Goal: Task Accomplishment & Management: Complete application form

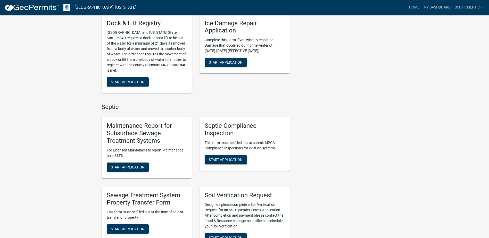
scroll to position [258, 0]
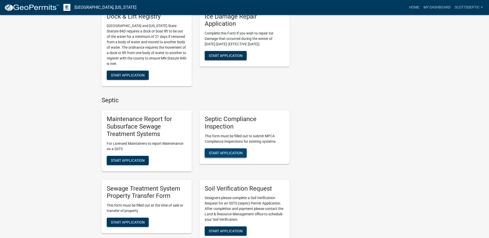
click at [229, 153] on span "Start Application" at bounding box center [226, 153] width 34 height 4
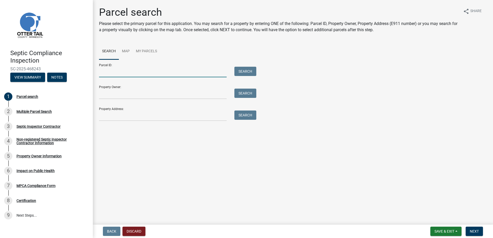
drag, startPoint x: 129, startPoint y: 72, endPoint x: 178, endPoint y: 55, distance: 52.0
click at [131, 70] on input "Parcel ID:" at bounding box center [163, 72] width 128 height 11
type input "04000110076003"
click at [240, 71] on button "Search" at bounding box center [245, 71] width 22 height 9
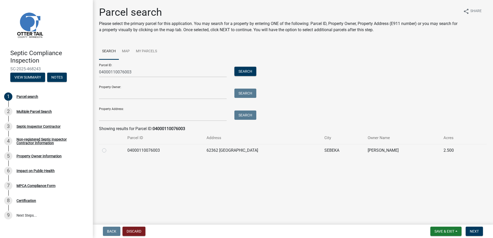
click at [108, 148] on label at bounding box center [108, 148] width 0 height 0
click at [108, 151] on input "radio" at bounding box center [109, 149] width 3 height 3
radio input "true"
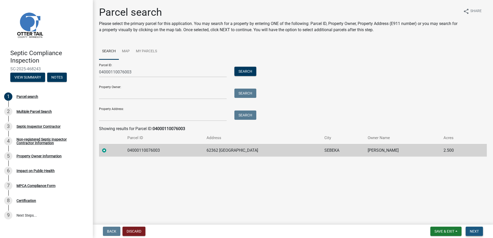
click at [471, 232] on span "Next" at bounding box center [474, 232] width 9 height 4
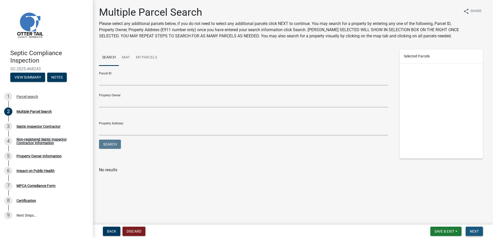
click at [474, 232] on span "Next" at bounding box center [474, 232] width 9 height 4
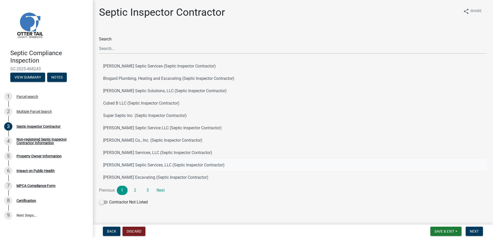
click at [124, 163] on button "[PERSON_NAME] Septic Services, LLC (Septic Inspector Contractor)" at bounding box center [293, 165] width 388 height 12
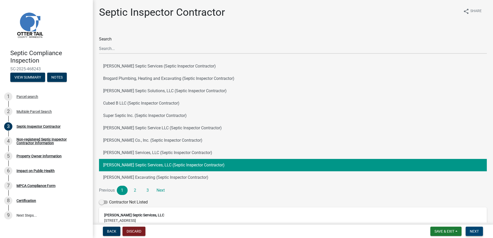
click at [475, 231] on span "Next" at bounding box center [474, 232] width 9 height 4
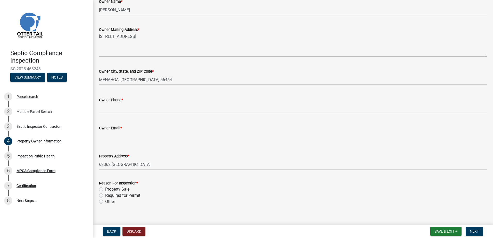
scroll to position [103, 0]
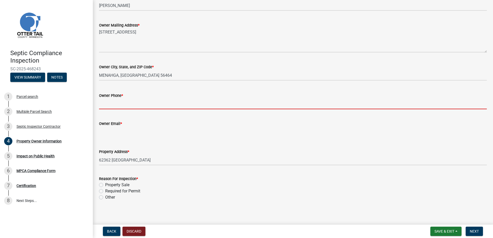
click at [107, 105] on input "Owner Phone *" at bounding box center [293, 104] width 388 height 11
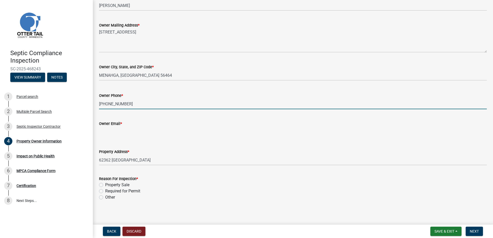
type input "[PHONE_NUMBER]"
click at [104, 135] on input "Owner Email *" at bounding box center [293, 132] width 388 height 11
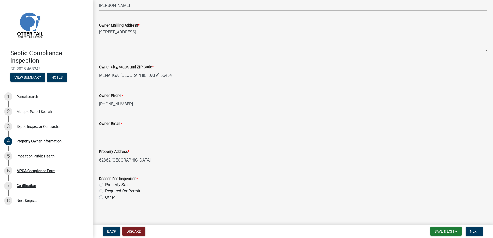
type input "[EMAIL_ADDRESS][DOMAIN_NAME]"
click at [105, 185] on label "Property Sale" at bounding box center [117, 185] width 24 height 6
click at [105, 185] on input "Property Sale" at bounding box center [106, 183] width 3 height 3
radio input "true"
click at [470, 232] on span "Next" at bounding box center [474, 232] width 9 height 4
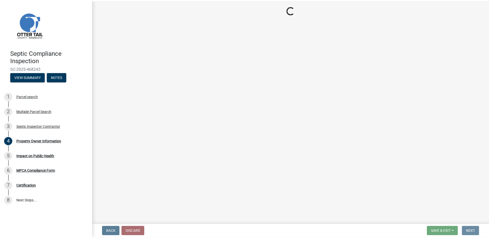
scroll to position [0, 0]
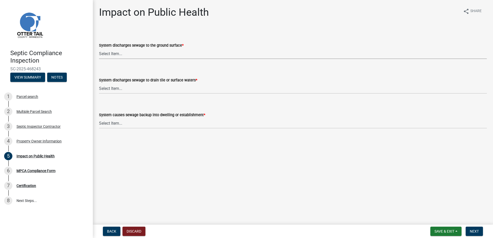
click at [118, 55] on select "Select Item... Yes No" at bounding box center [293, 53] width 388 height 11
click at [99, 48] on select "Select Item... Yes No" at bounding box center [293, 53] width 388 height 11
select select "9c5ef684-d0d4-4879-ab12-905ddbd81a72"
click at [111, 89] on select "Select Item... Yes No" at bounding box center [293, 88] width 388 height 11
click at [99, 83] on select "Select Item... Yes No" at bounding box center [293, 88] width 388 height 11
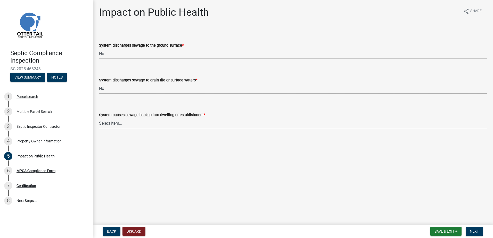
select select "7d491a2b-e9f0-4952-b474-53ca749b22af"
drag, startPoint x: 108, startPoint y: 123, endPoint x: 108, endPoint y: 129, distance: 5.9
click at [108, 124] on select "Select Item... Yes No" at bounding box center [293, 123] width 388 height 11
click at [99, 118] on select "Select Item... Yes No" at bounding box center [293, 123] width 388 height 11
select select "6e07b46b-a403-4f3e-b4fc-218acc732c01"
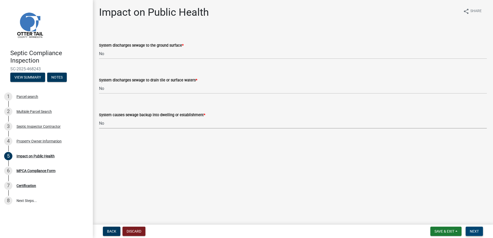
click at [472, 231] on span "Next" at bounding box center [474, 232] width 9 height 4
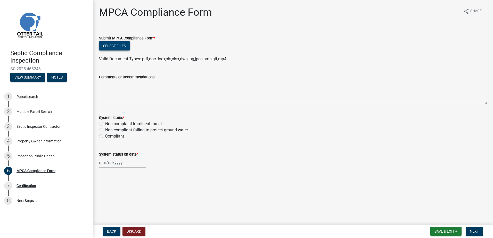
click at [112, 45] on button "Select files" at bounding box center [114, 45] width 31 height 9
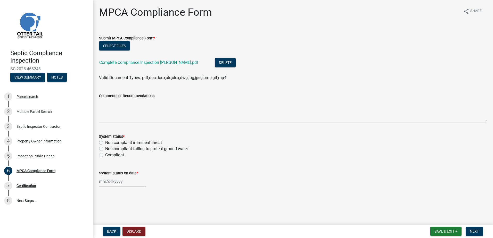
click at [105, 156] on label "Compliant" at bounding box center [114, 155] width 19 height 6
click at [105, 156] on input "Compliant" at bounding box center [106, 153] width 3 height 3
radio input "true"
click at [106, 183] on div at bounding box center [122, 181] width 47 height 11
select select "8"
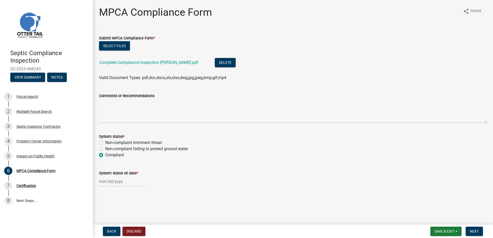
select select "2025"
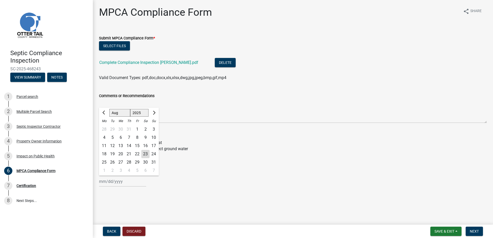
click at [137, 155] on div "22" at bounding box center [137, 154] width 8 height 8
type input "[DATE]"
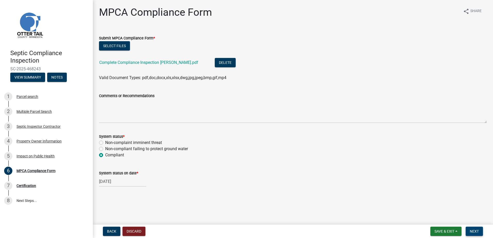
click at [470, 231] on span "Next" at bounding box center [474, 232] width 9 height 4
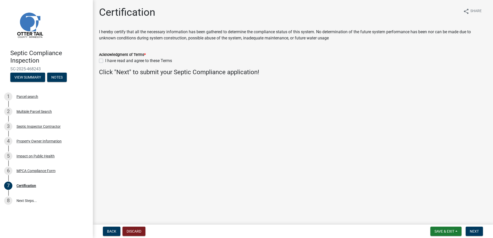
click at [101, 63] on div "I have read and agree to these Terms" at bounding box center [293, 61] width 388 height 6
click at [98, 61] on div "Acknowledgment of Terms * I have read and agree to these Terms" at bounding box center [293, 54] width 396 height 19
click at [105, 61] on label "I have read and agree to these Terms" at bounding box center [138, 61] width 67 height 6
click at [105, 61] on input "I have read and agree to these Terms" at bounding box center [106, 59] width 3 height 3
checkbox input "true"
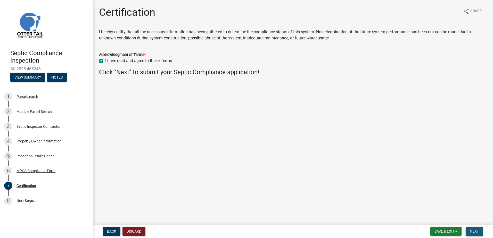
click at [472, 229] on button "Next" at bounding box center [474, 231] width 17 height 9
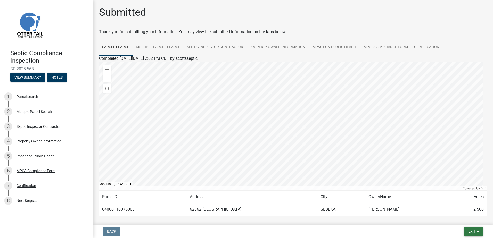
click at [473, 231] on span "Exit" at bounding box center [471, 232] width 7 height 4
click at [452, 218] on button "Save & Exit" at bounding box center [462, 218] width 41 height 12
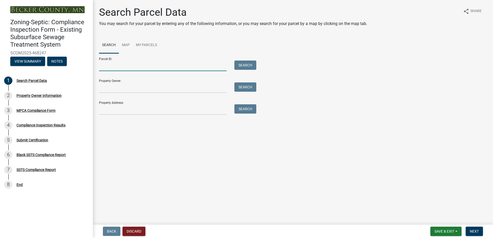
click at [104, 67] on input "Parcel ID:" at bounding box center [163, 66] width 128 height 11
type input "191463602"
click at [252, 68] on button "Search" at bounding box center [245, 65] width 22 height 9
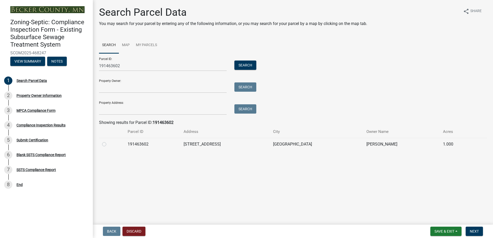
click at [108, 141] on label at bounding box center [108, 141] width 0 height 0
click at [108, 144] on input "radio" at bounding box center [109, 142] width 3 height 3
radio input "true"
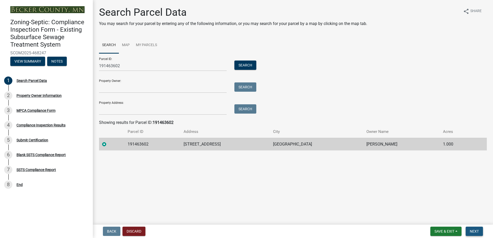
click at [482, 230] on button "Next" at bounding box center [474, 231] width 17 height 9
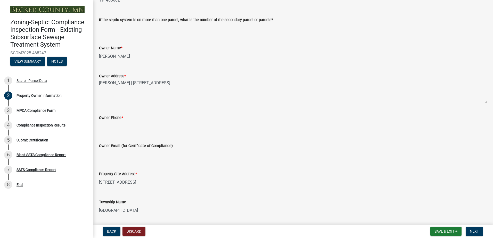
scroll to position [103, 0]
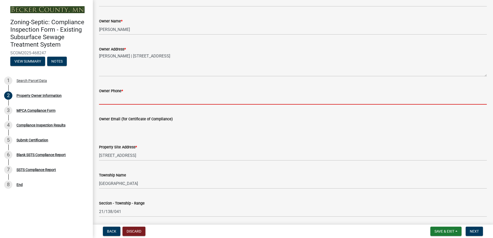
click at [102, 100] on input "Owner Phone *" at bounding box center [293, 99] width 388 height 11
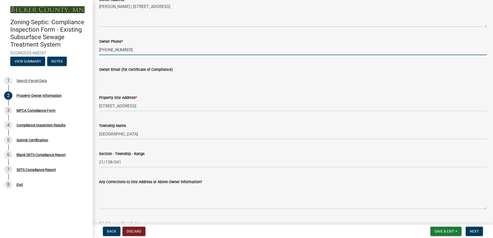
scroll to position [155, 0]
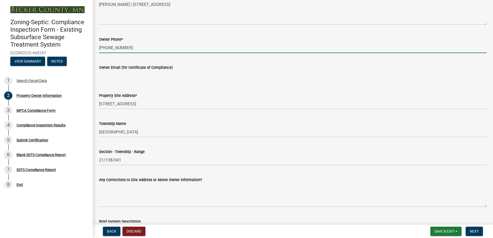
type input "507-430-8557"
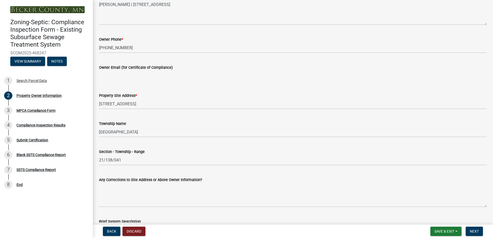
click at [105, 76] on input "Owner Email (for Certificate of Compliance)" at bounding box center [293, 76] width 388 height 11
type input "[EMAIL_ADDRESS][DOMAIN_NAME]"
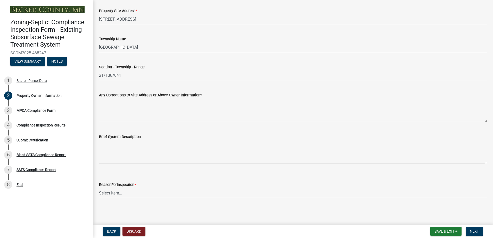
scroll to position [240, 0]
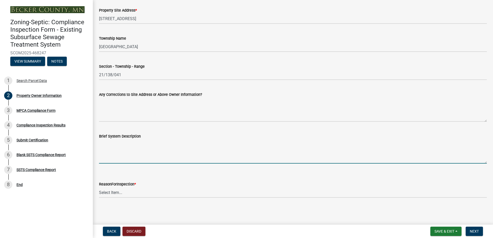
click at [110, 153] on textarea "Brief System Description" at bounding box center [293, 152] width 388 height 24
type textarea "1500-2 to gravity Trenches"
click at [113, 193] on select "Select Item... Property Sale Lake Study Required for Permit Other" at bounding box center [293, 192] width 388 height 11
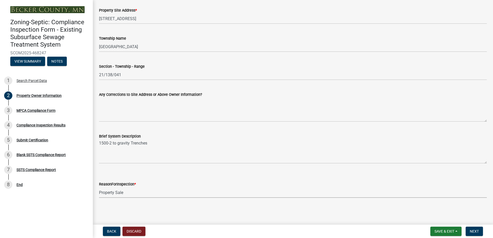
click at [99, 187] on select "Select Item... Property Sale Lake Study Required for Permit Other" at bounding box center [293, 192] width 388 height 11
select select "d6fd99ce-8a43-4bcf-938d-761da4bf36de"
click at [477, 232] on span "Next" at bounding box center [474, 232] width 9 height 4
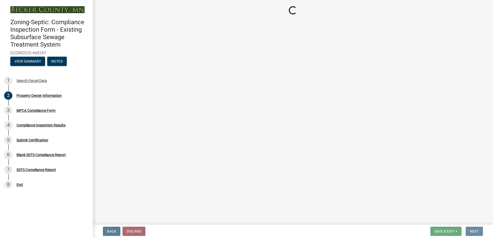
scroll to position [0, 0]
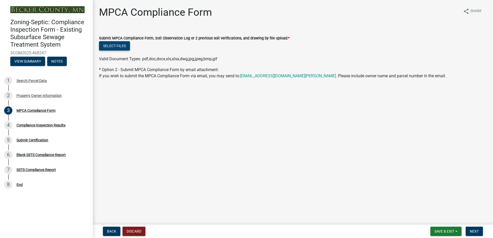
click at [108, 48] on button "Select files" at bounding box center [114, 45] width 31 height 9
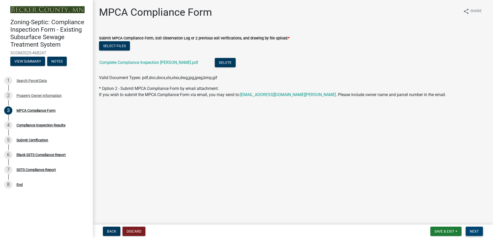
click at [472, 231] on span "Next" at bounding box center [474, 232] width 9 height 4
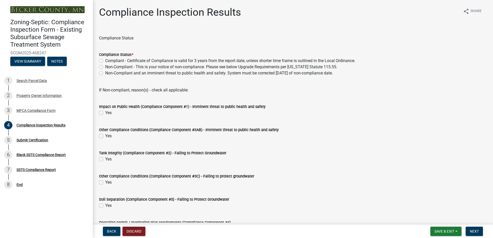
click at [105, 61] on label "Compliant - Certificate of Compliance is valid for 3 years from the report date…" at bounding box center [230, 61] width 250 height 6
click at [105, 61] on input "Compliant - Certificate of Compliance is valid for 3 years from the report date…" at bounding box center [106, 59] width 3 height 3
radio input "true"
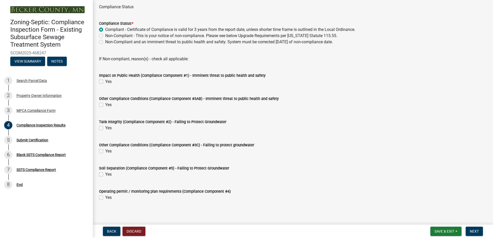
scroll to position [34, 0]
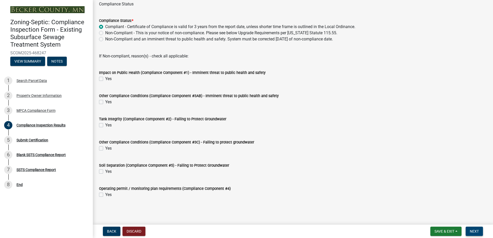
click at [471, 233] on span "Next" at bounding box center [474, 232] width 9 height 4
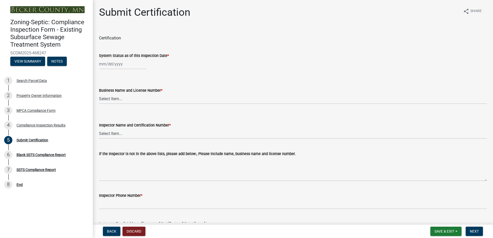
select select "8"
select select "2025"
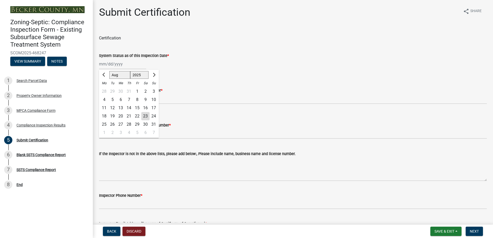
click at [106, 66] on div "Jan Feb Mar Apr May Jun Jul Aug Sep Oct Nov Dec 1525 1526 1527 1528 1529 1530 1…" at bounding box center [122, 64] width 47 height 11
click at [128, 118] on div "21" at bounding box center [129, 116] width 8 height 8
type input "08/21/2025"
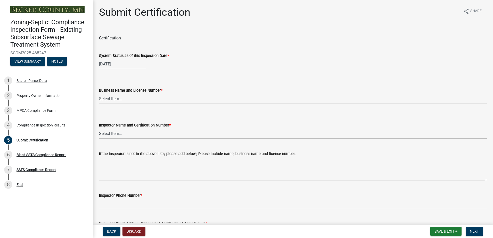
click at [111, 98] on select "Select Item... OTHER – Not listed (please add in next field and we will add to …" at bounding box center [293, 99] width 388 height 11
click at [99, 94] on select "Select Item... OTHER – Not listed (please add in next field and we will add to …" at bounding box center [293, 99] width 388 height 11
select select "6b4d48ad-8dd0-44e8-8287-d1b9e4877d0b"
click at [108, 133] on select "Select Item... OTHER – Not listed (please add in next field and we will add to …" at bounding box center [293, 133] width 388 height 11
click at [99, 128] on select "Select Item... OTHER – Not listed (please add in next field and we will add to …" at bounding box center [293, 133] width 388 height 11
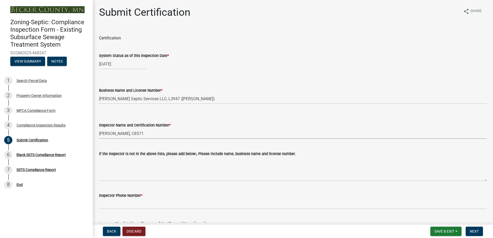
select select "511f2523-5e6a-4a24-ba73-3a7b08ac1f35"
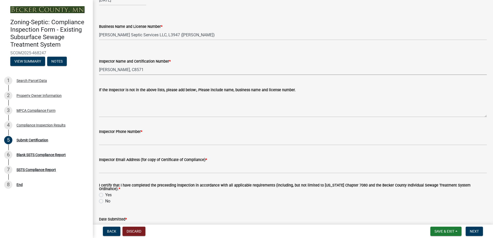
scroll to position [77, 0]
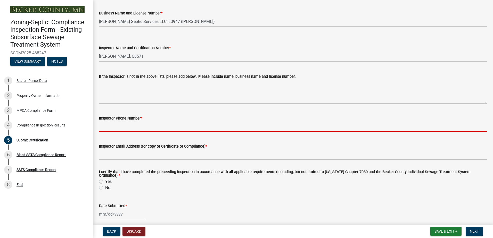
click at [111, 129] on input "Inspector Phone Number *" at bounding box center [293, 126] width 388 height 11
type input "2182051667"
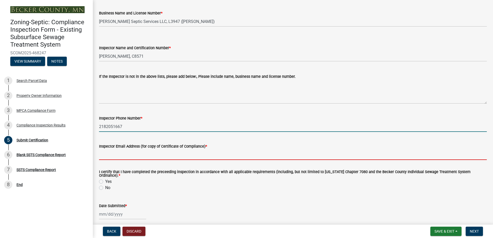
type input "scottsseptic@outlook.com"
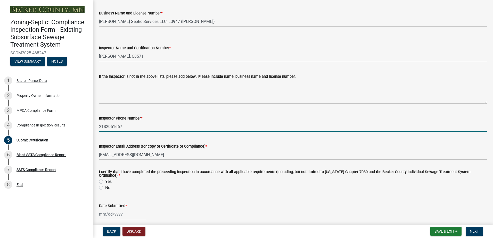
type input "0000000000"
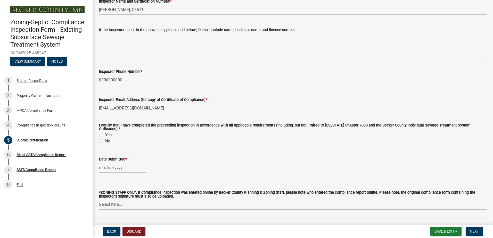
scroll to position [134, 0]
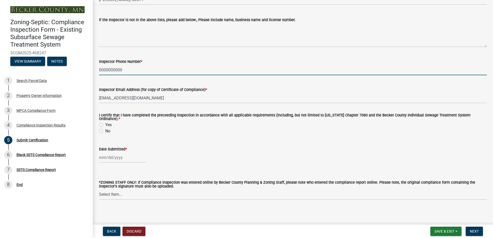
click at [105, 123] on label "Yes" at bounding box center [108, 125] width 6 height 6
click at [105, 123] on input "Yes" at bounding box center [106, 123] width 3 height 3
radio input "true"
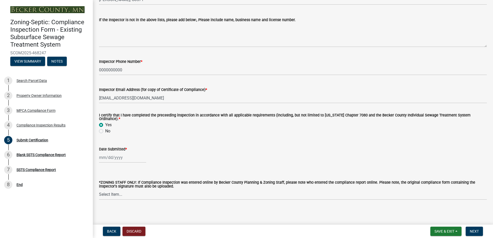
select select "8"
select select "2025"
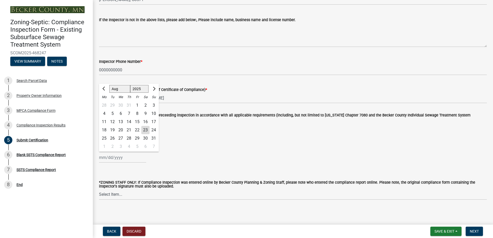
click at [103, 158] on div "Jan Feb Mar Apr May Jun Jul Aug Sep Oct Nov Dec 1525 1526 1527 1528 1529 1530 1…" at bounding box center [122, 157] width 47 height 11
click at [146, 129] on div "23" at bounding box center [145, 130] width 8 height 8
type input "08/23/2025"
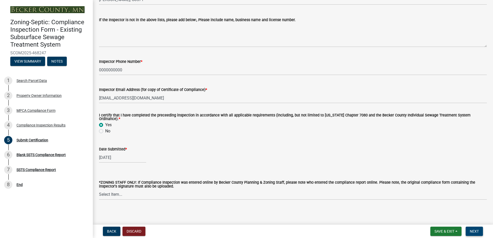
click at [472, 230] on span "Next" at bounding box center [474, 232] width 9 height 4
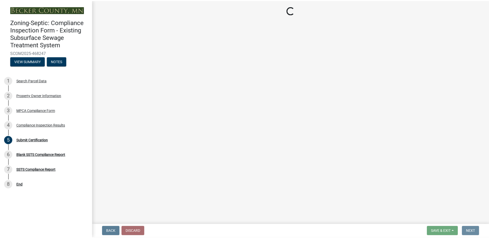
scroll to position [0, 0]
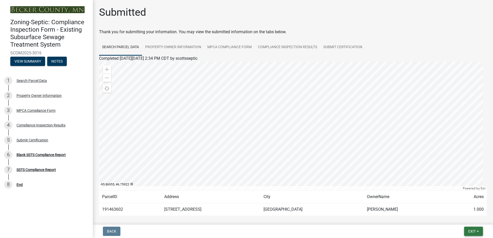
click at [477, 230] on button "Exit" at bounding box center [473, 231] width 19 height 9
click at [470, 217] on button "Save & Exit" at bounding box center [462, 218] width 41 height 12
